Goal: Navigation & Orientation: Find specific page/section

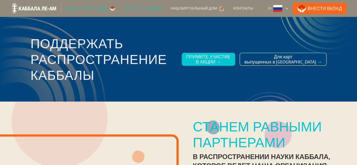
click at [137, 8] on div "«Видеть сердцем»" at bounding box center [143, 9] width 37 height 6
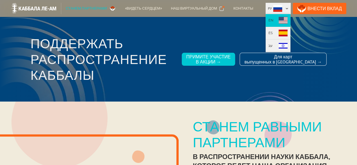
click at [285, 21] on link "EN" at bounding box center [278, 20] width 25 height 13
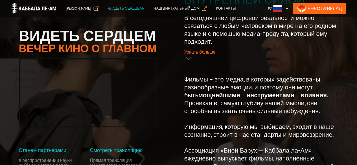
scroll to position [170, 0]
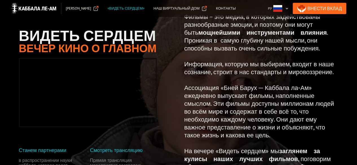
click at [137, 8] on div "«Видеть сердцем»" at bounding box center [126, 9] width 37 height 6
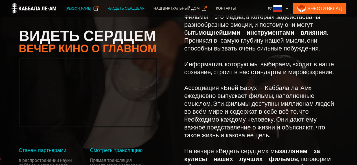
click at [84, 7] on div "[PERSON_NAME]" at bounding box center [78, 9] width 25 height 6
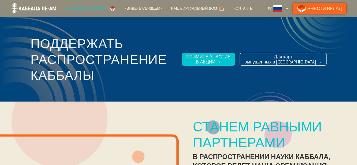
click at [324, 9] on link "Внести Вклад" at bounding box center [320, 8] width 54 height 11
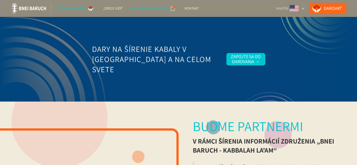
click at [155, 8] on font "Náš virtuálny domov" at bounding box center [150, 8] width 36 height 5
